Goal: Task Accomplishment & Management: Manage account settings

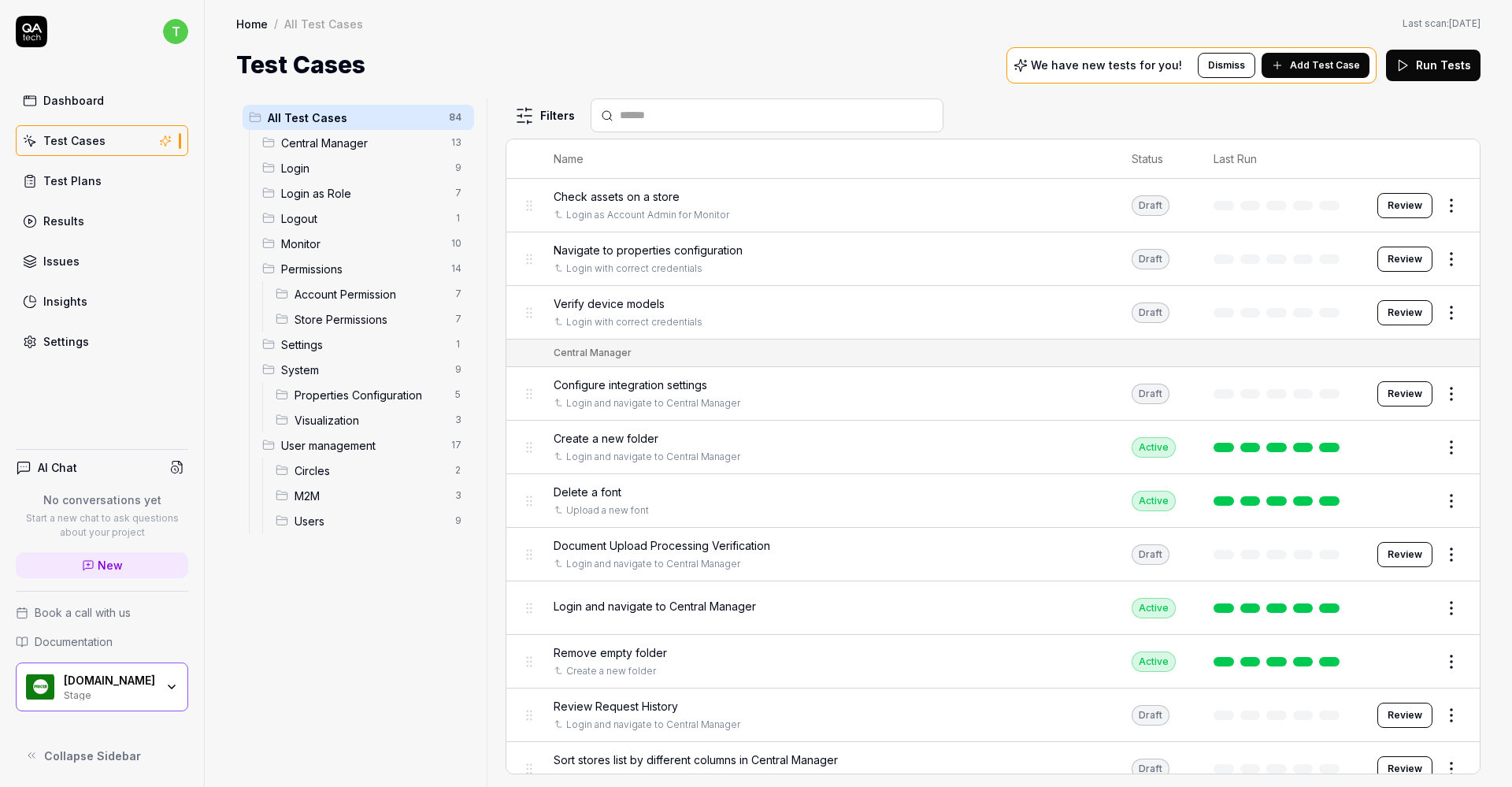
click at [57, 338] on div "Settings" at bounding box center [66, 341] width 46 height 16
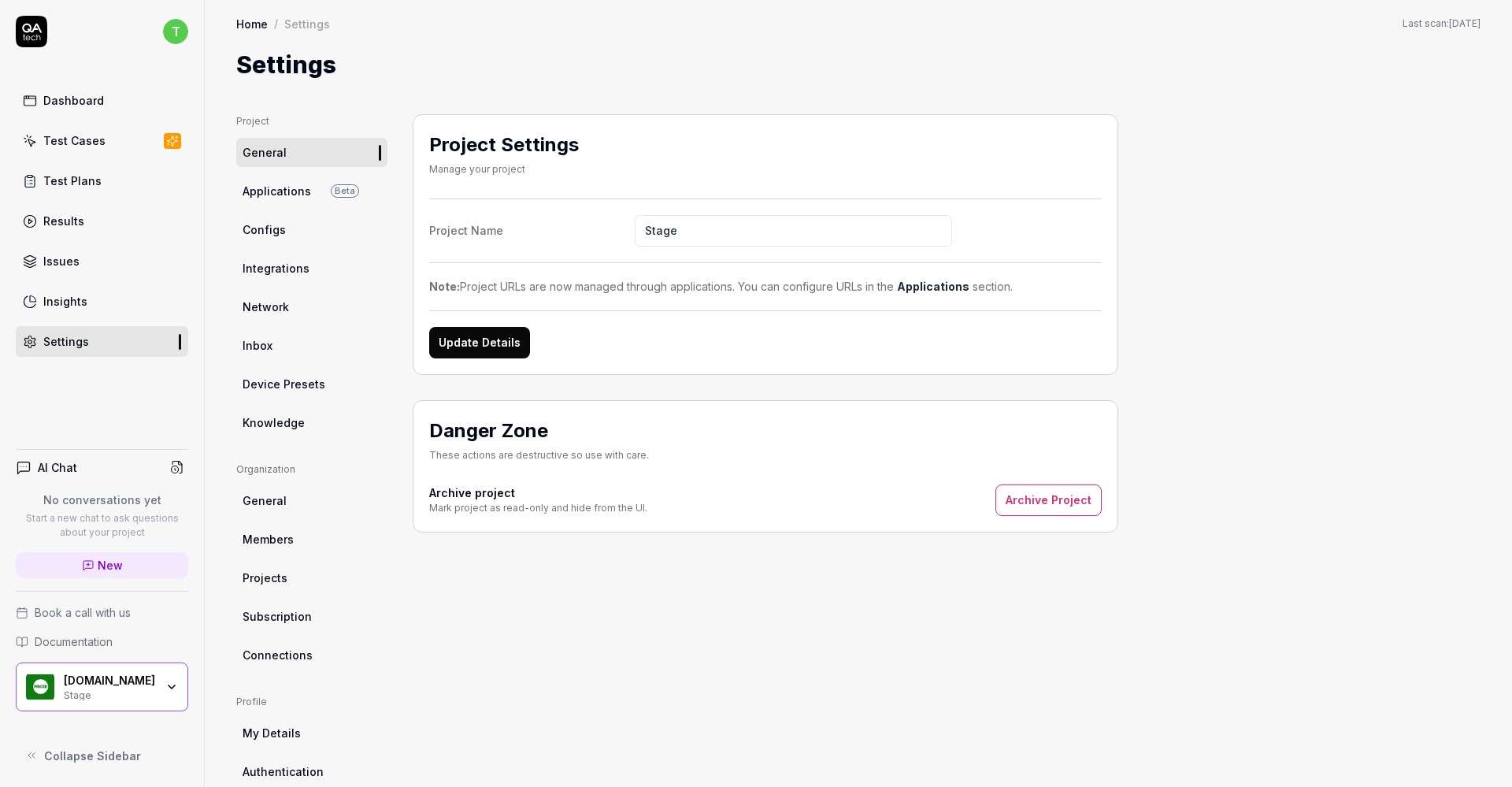
click at [275, 541] on span "Members" at bounding box center [268, 539] width 51 height 16
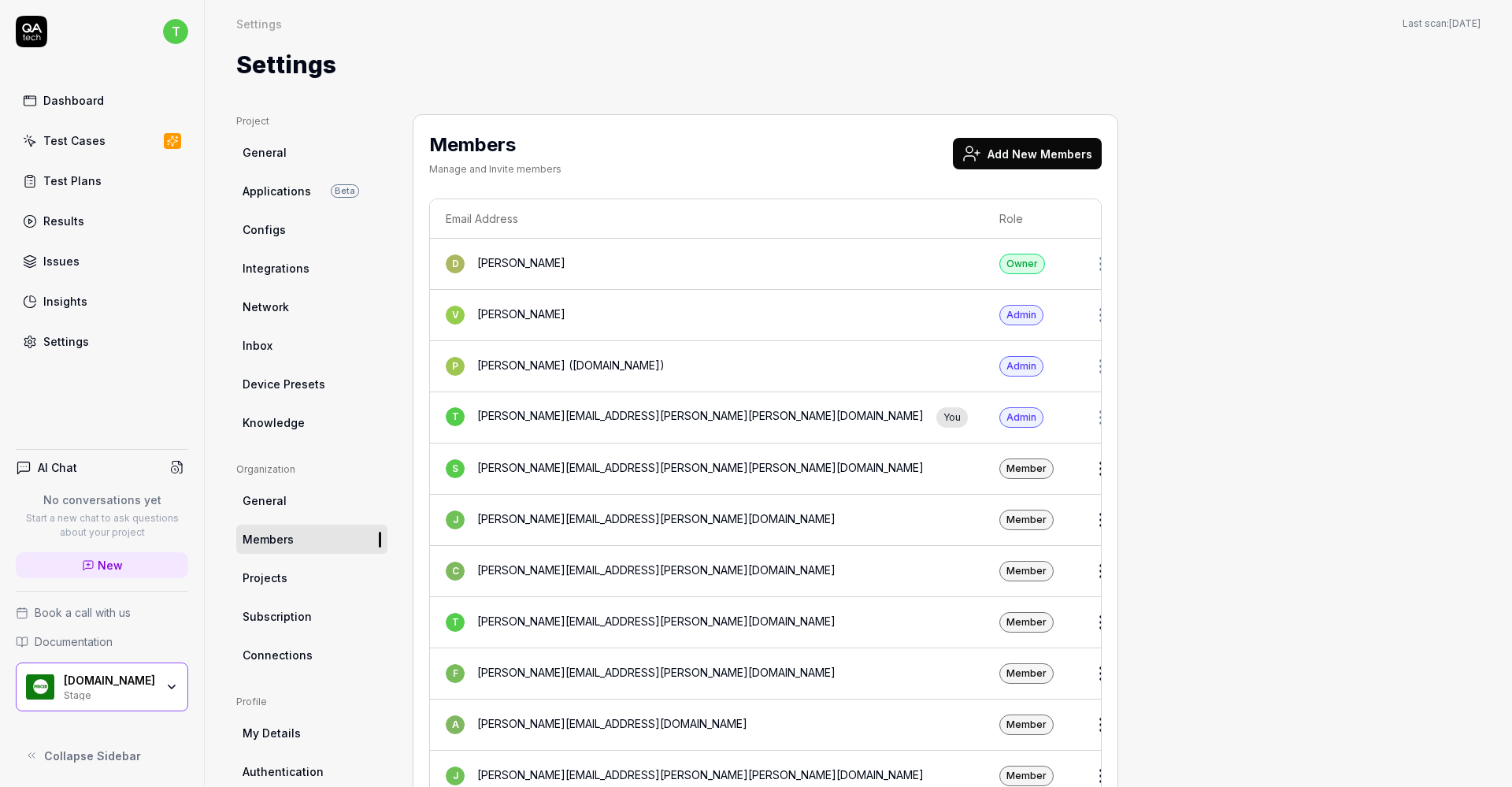
click at [1018, 150] on button "Add New Members" at bounding box center [1027, 153] width 149 height 31
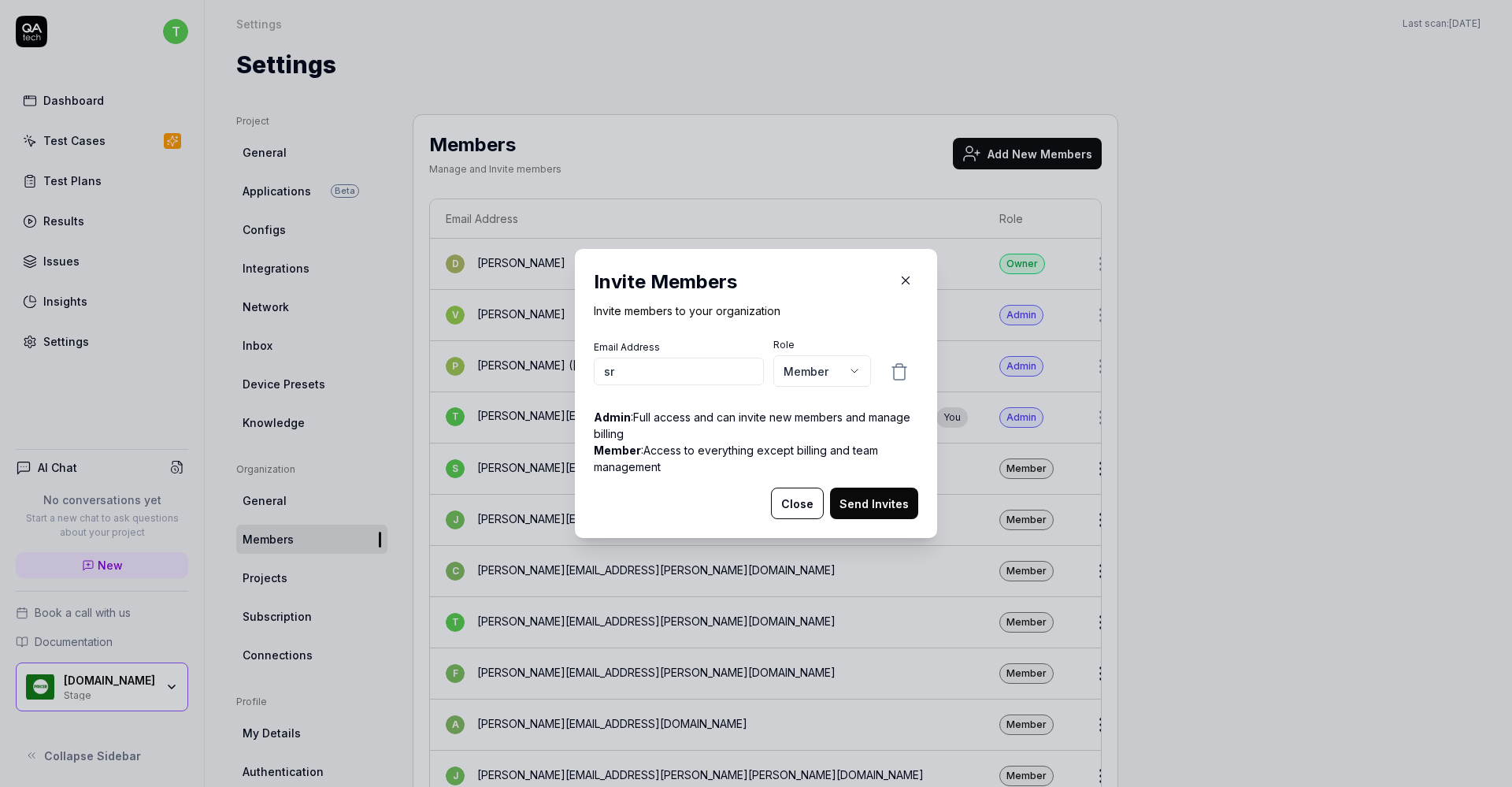
type input "s"
paste input "[PERSON_NAME][DOMAIN_NAME][EMAIL_ADDRESS][PERSON_NAME][DOMAIN_NAME]"
type input "[PERSON_NAME][DOMAIN_NAME][EMAIL_ADDRESS][PERSON_NAME][DOMAIN_NAME]"
click at [862, 495] on button "Send Invites" at bounding box center [874, 503] width 88 height 31
